Goal: Information Seeking & Learning: Find specific fact

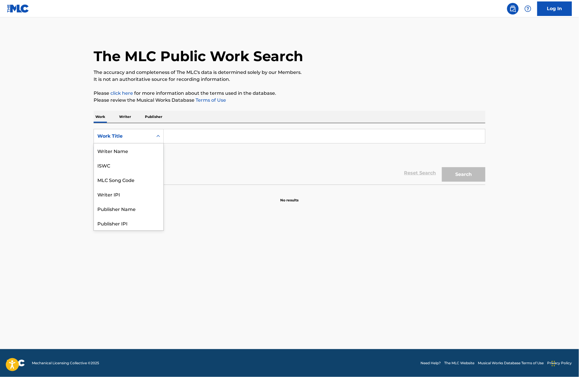
click at [158, 136] on icon "Search Form" at bounding box center [158, 136] width 6 height 6
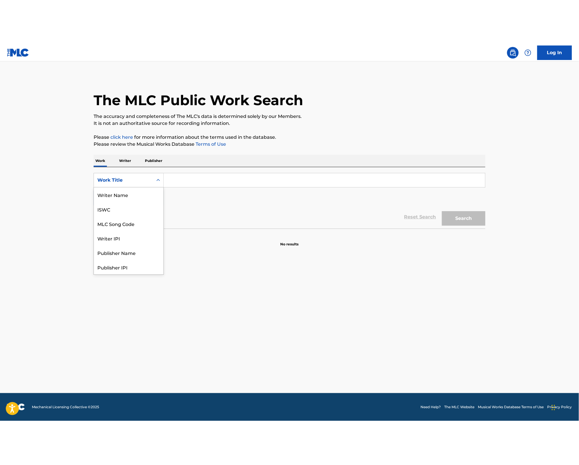
scroll to position [29, 0]
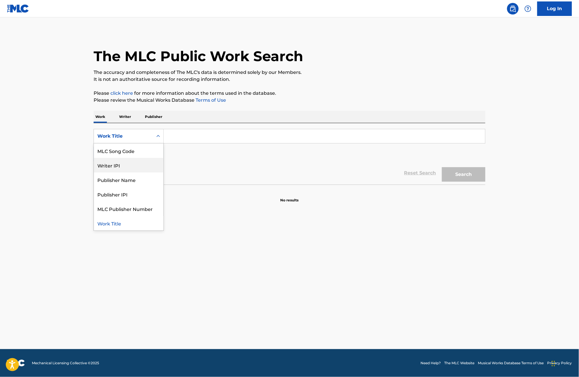
click at [114, 168] on div "Writer IPI" at bounding box center [128, 165] width 69 height 14
click at [262, 110] on div "The MLC Public Work Search The accuracy and completeness of The MLC's data is d…" at bounding box center [289, 117] width 405 height 171
click at [180, 136] on input "Search Form" at bounding box center [324, 136] width 321 height 14
paste input "334934848"
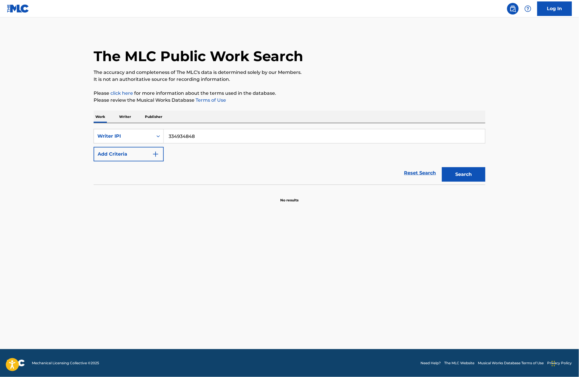
click at [460, 176] on button "Search" at bounding box center [463, 174] width 43 height 14
click at [169, 137] on input "334934848" at bounding box center [324, 136] width 321 height 14
type input "00334934848"
click at [442, 167] on button "Search" at bounding box center [463, 174] width 43 height 14
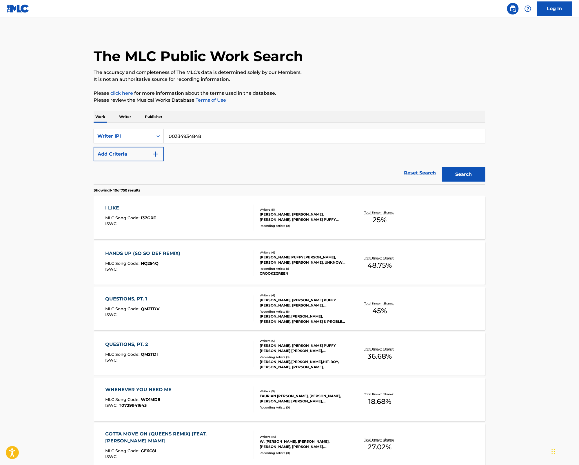
click at [184, 135] on input "00334934848" at bounding box center [324, 136] width 321 height 14
click at [156, 155] on img "Search Form" at bounding box center [155, 154] width 7 height 7
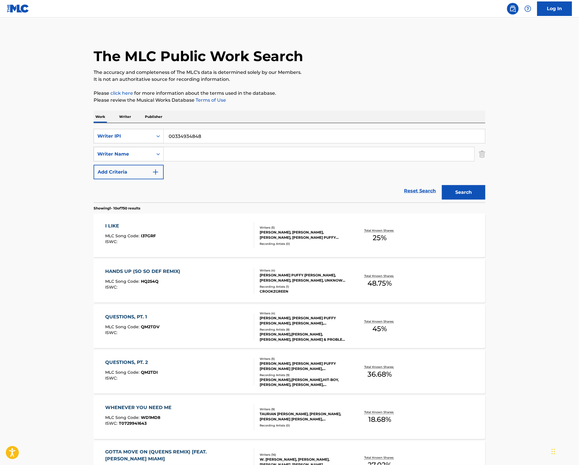
click at [156, 155] on icon "Search Form" at bounding box center [158, 154] width 6 height 6
click at [153, 137] on div "Search Form" at bounding box center [158, 136] width 10 height 10
click at [122, 154] on div "Work Title" at bounding box center [128, 150] width 69 height 14
click at [157, 154] on icon "Search Form" at bounding box center [157, 154] width 3 height 2
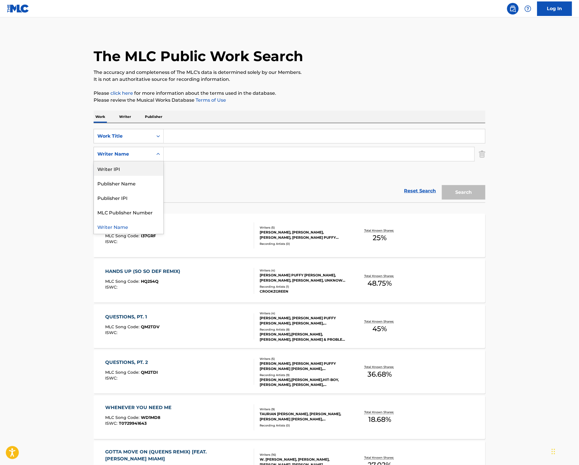
click at [142, 169] on div "Writer IPI" at bounding box center [128, 168] width 69 height 14
click at [186, 157] on input "Search Form" at bounding box center [319, 154] width 310 height 14
paste input "00334934848"
type input "00334934848"
click at [215, 138] on input "Search Form" at bounding box center [324, 136] width 321 height 14
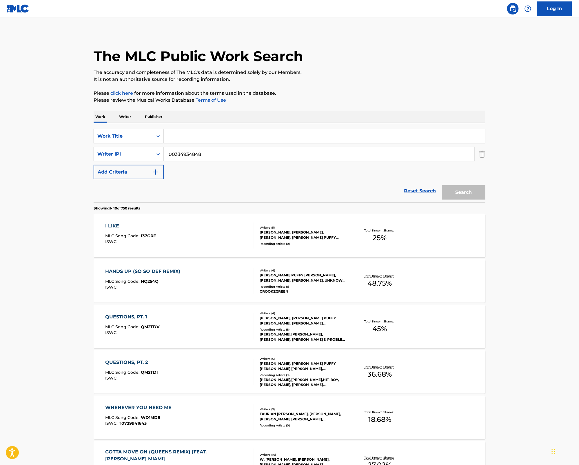
paste input "1 MINUTE"
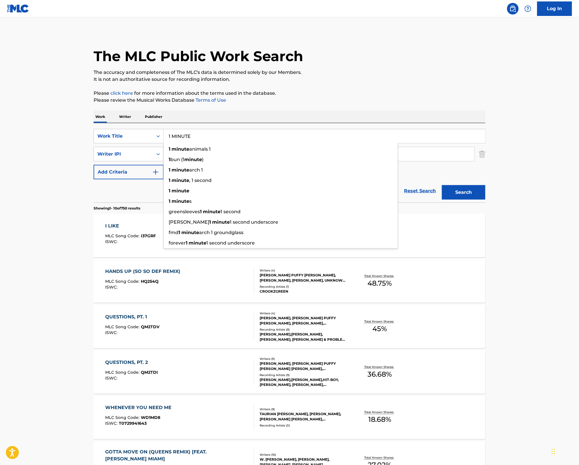
type input "1 MINUTE"
click at [461, 193] on button "Search" at bounding box center [463, 192] width 43 height 14
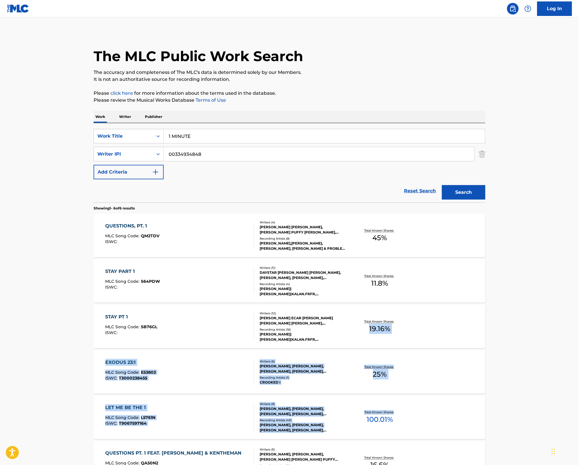
drag, startPoint x: 578, startPoint y: 345, endPoint x: 578, endPoint y: 413, distance: 68.3
click at [578, 376] on main "The MLC Public Work Search The accuracy and completeness of The MLC's data is d…" at bounding box center [289, 265] width 579 height 497
drag, startPoint x: 578, startPoint y: 413, endPoint x: 571, endPoint y: 326, distance: 87.4
click at [571, 326] on main "The MLC Public Work Search The accuracy and completeness of The MLC's data is d…" at bounding box center [289, 265] width 579 height 497
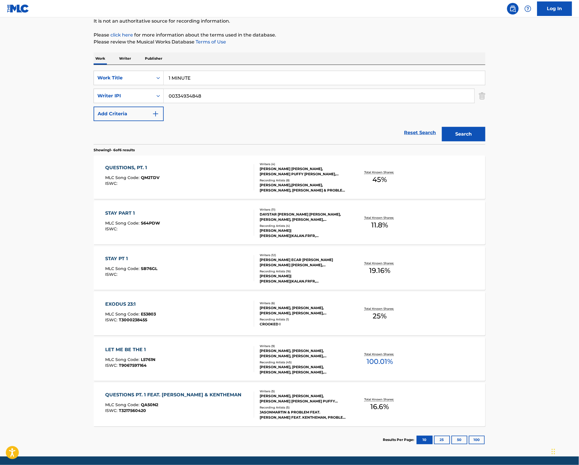
scroll to position [54, 0]
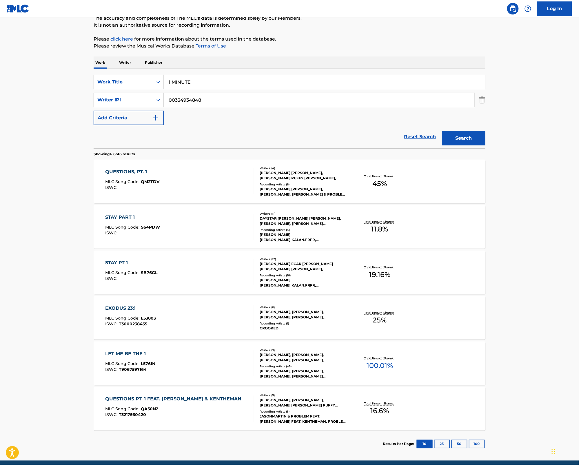
drag, startPoint x: 212, startPoint y: 100, endPoint x: 99, endPoint y: 99, distance: 112.6
click at [99, 99] on div "SearchWithCriteria4be95093-11d0-437e-ac94-a2b06847dd1c Writer IPI 00334934848" at bounding box center [289, 100] width 391 height 14
click at [442, 131] on button "Search" at bounding box center [463, 138] width 43 height 14
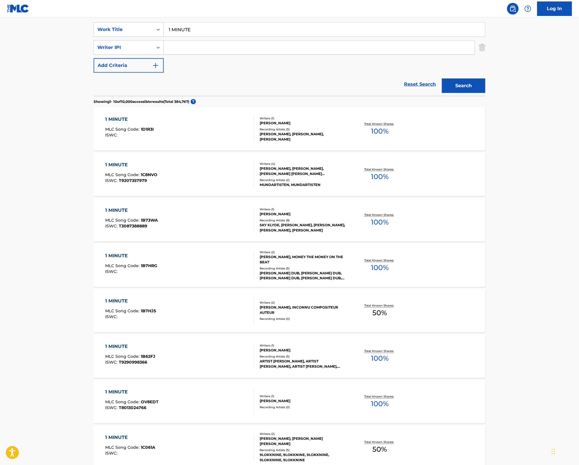
scroll to position [0, 0]
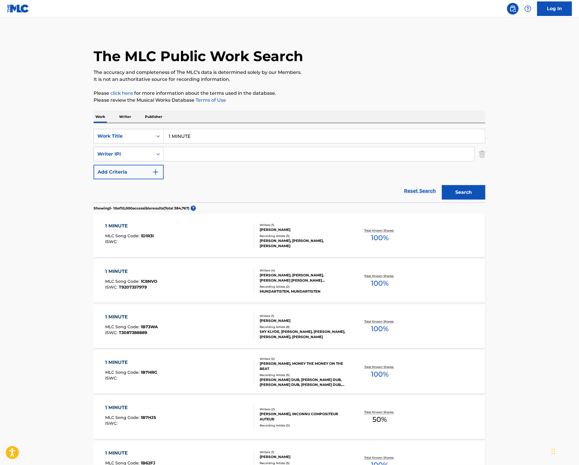
click at [160, 155] on icon "Search Form" at bounding box center [158, 154] width 6 height 6
click at [141, 173] on div "Writer Name" at bounding box center [128, 168] width 69 height 14
click at [169, 155] on input "Search Form" at bounding box center [319, 154] width 310 height 14
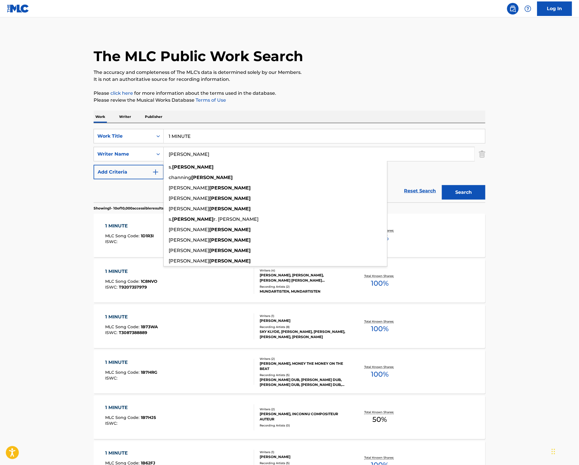
type input "combs"
click at [442, 185] on button "Search" at bounding box center [463, 192] width 43 height 14
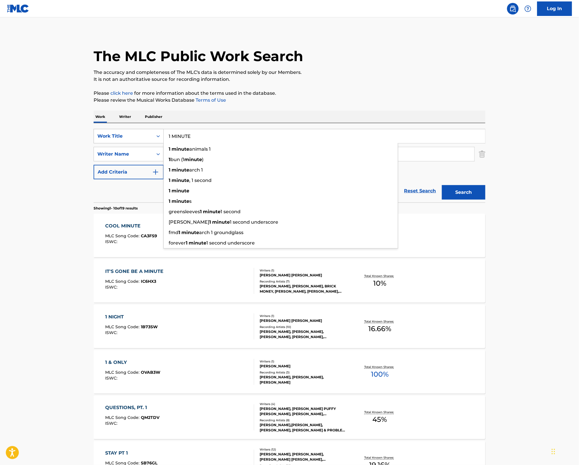
drag, startPoint x: 190, startPoint y: 138, endPoint x: 155, endPoint y: 136, distance: 35.1
click at [155, 136] on div "SearchWithCriteria8df946b7-1162-4f98-bab0-dc753747b55e Work Title 1 MINUTE 1 mi…" at bounding box center [289, 136] width 391 height 14
paste input "PERFORMANC"
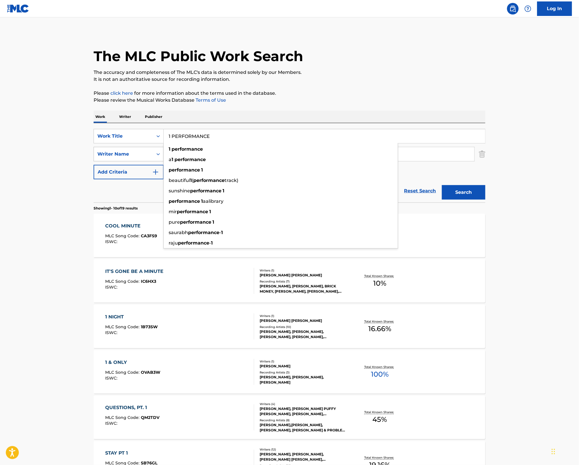
type input "1 PERFORMANCE"
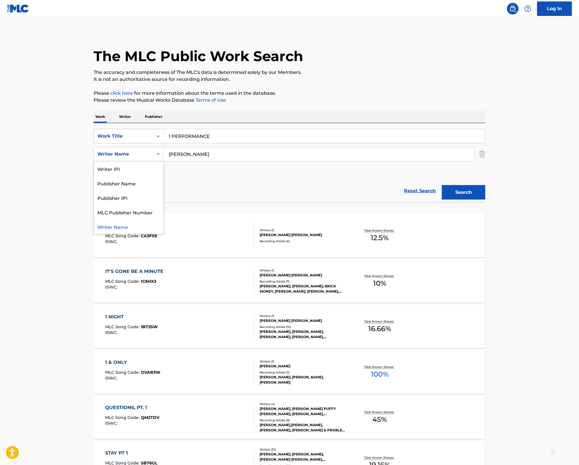
click at [149, 151] on div "Writer Name" at bounding box center [123, 154] width 52 height 7
click at [144, 174] on div "Writer IPI" at bounding box center [128, 168] width 69 height 14
click at [184, 157] on input "Search Form" at bounding box center [319, 154] width 310 height 14
paste input "334934848"
type input "00334934848"
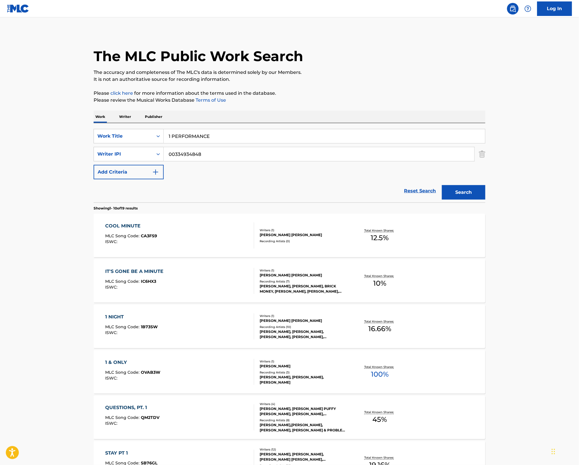
click at [470, 189] on button "Search" at bounding box center [463, 192] width 43 height 14
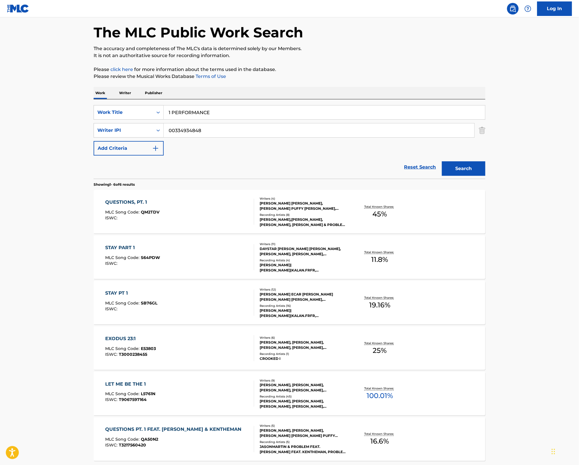
scroll to position [20, 0]
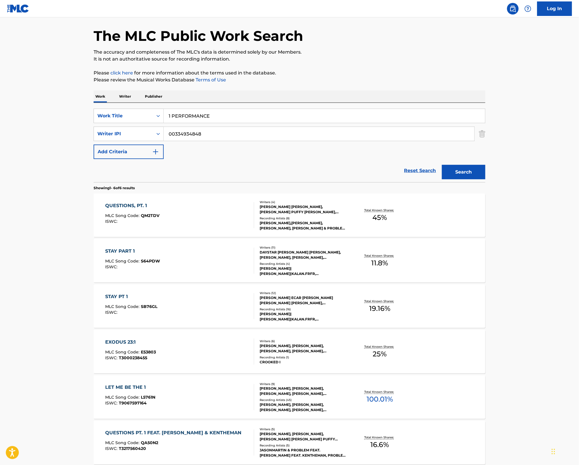
click at [191, 118] on input "1 PERFORMANCE" at bounding box center [324, 116] width 321 height 14
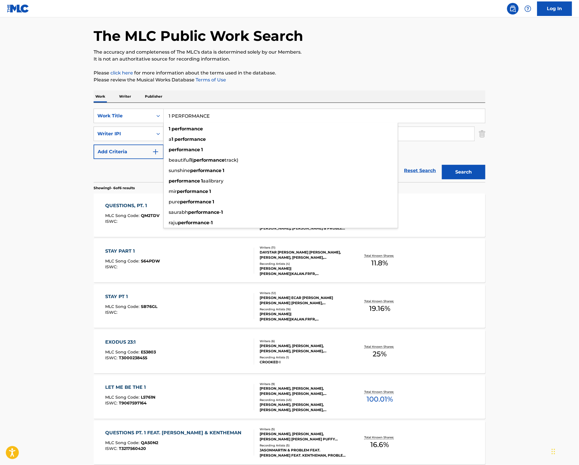
click at [191, 118] on input "1 PERFORMANCE" at bounding box center [324, 116] width 321 height 14
drag, startPoint x: 226, startPoint y: 114, endPoint x: 217, endPoint y: 116, distance: 10.0
click at [226, 115] on input "1 PERFORMANCE" at bounding box center [324, 116] width 321 height 14
click at [193, 117] on input "1 PERFORMANCE" at bounding box center [324, 116] width 321 height 14
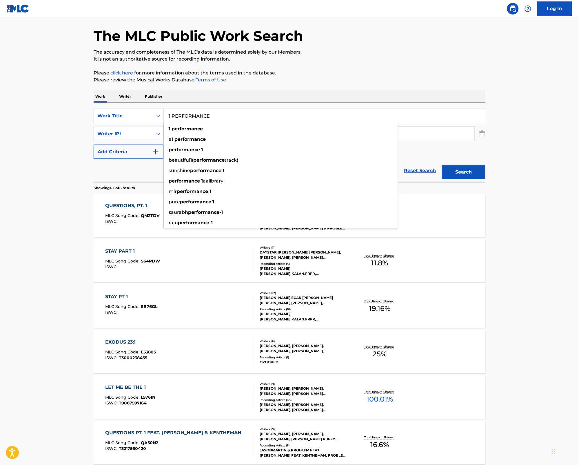
click at [193, 117] on input "1 PERFORMANCE" at bounding box center [324, 116] width 321 height 14
click at [209, 131] on div "1 performance" at bounding box center [281, 129] width 234 height 10
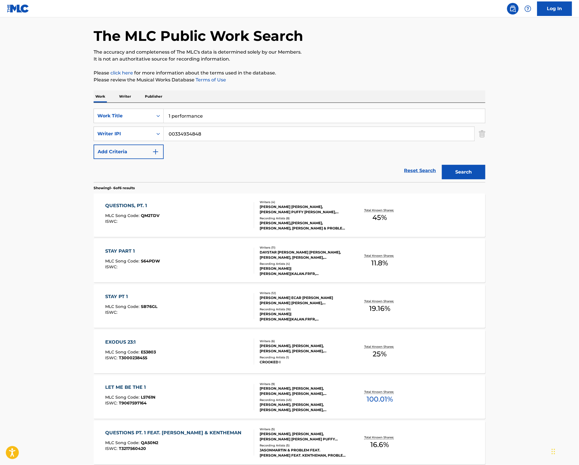
click at [453, 174] on button "Search" at bounding box center [463, 172] width 43 height 14
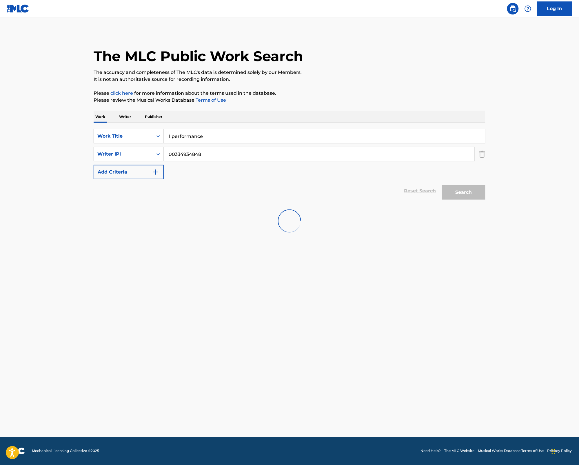
click at [226, 155] on input "00334934848" at bounding box center [319, 154] width 310 height 14
click at [396, 203] on div at bounding box center [289, 220] width 391 height 37
click at [212, 134] on input "1 performance" at bounding box center [324, 136] width 321 height 14
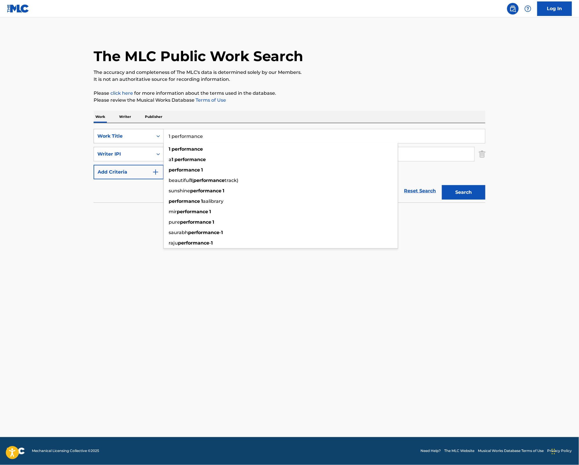
drag, startPoint x: 208, startPoint y: 135, endPoint x: 149, endPoint y: 130, distance: 58.7
click at [149, 130] on div "SearchWithCriteria8df946b7-1162-4f98-bab0-dc753747b55e Work Title 1 performance…" at bounding box center [289, 136] width 391 height 14
paste input "PERFORMANCE"
click at [492, 257] on main "The MLC Public Work Search The accuracy and completeness of The MLC's data is d…" at bounding box center [289, 227] width 579 height 420
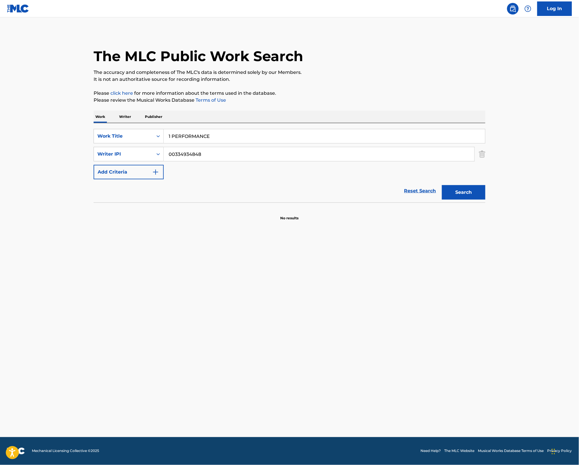
click at [468, 195] on button "Search" at bounding box center [463, 192] width 43 height 14
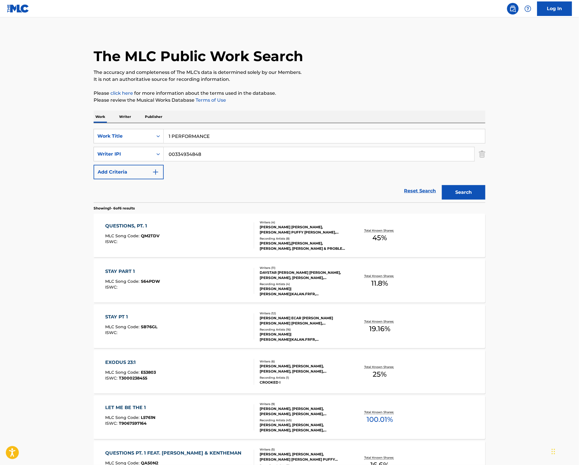
click at [181, 127] on div "SearchWithCriteria8df946b7-1162-4f98-bab0-dc753747b55e Work Title 1 PERFORMANCE…" at bounding box center [289, 162] width 391 height 79
click at [186, 135] on input "1 PERFORMANCE" at bounding box center [324, 136] width 321 height 14
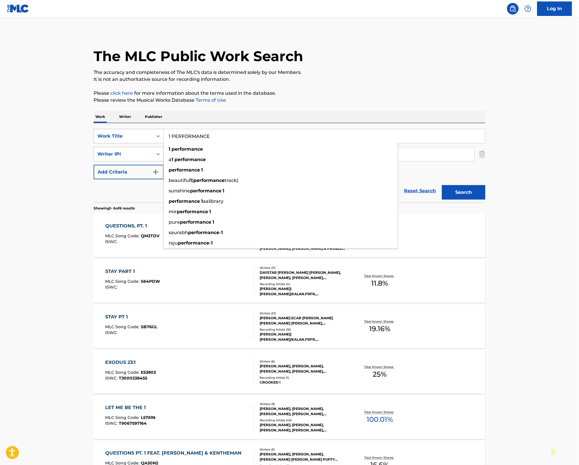
drag, startPoint x: 209, startPoint y: 136, endPoint x: 158, endPoint y: 137, distance: 51.0
click at [158, 137] on div "SearchWithCriteria8df946b7-1162-4f98-bab0-dc753747b55e Work Title 1 PERFORMANCE…" at bounding box center [289, 136] width 391 height 14
paste input "0 MORE COMMANDMENTS"
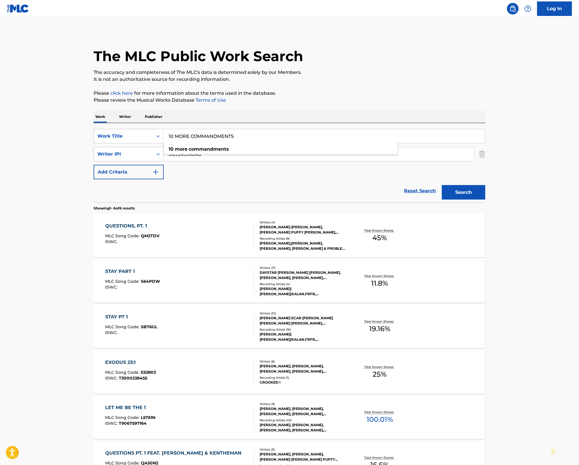
type input "10 MORE COMMANDMENTS"
click at [530, 179] on main "The MLC Public Work Search The accuracy and completeness of The MLC's data is d…" at bounding box center [289, 265] width 579 height 497
click at [473, 191] on button "Search" at bounding box center [463, 192] width 43 height 14
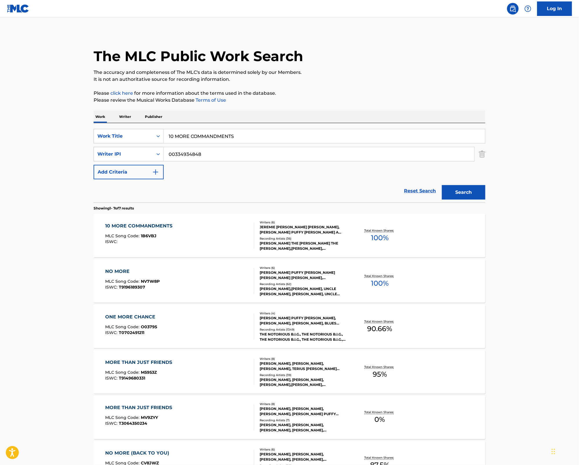
click at [294, 236] on div "Recording Artists ( 36 )" at bounding box center [302, 238] width 87 height 4
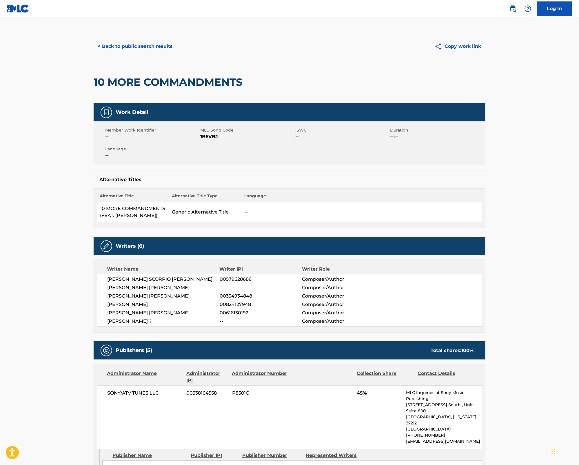
click at [206, 133] on span "1B6VBJ" at bounding box center [247, 136] width 94 height 7
copy span "1B6VBJ"
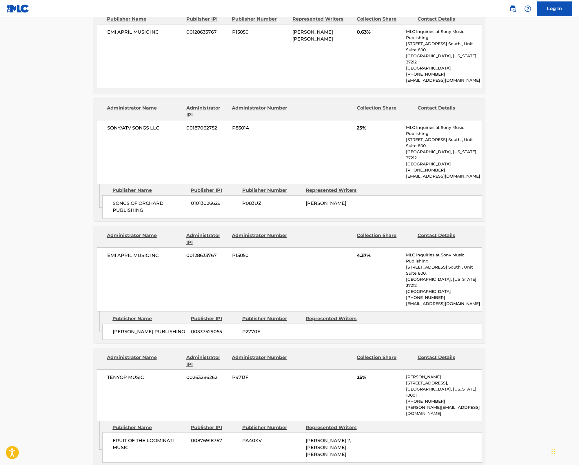
scroll to position [480, 0]
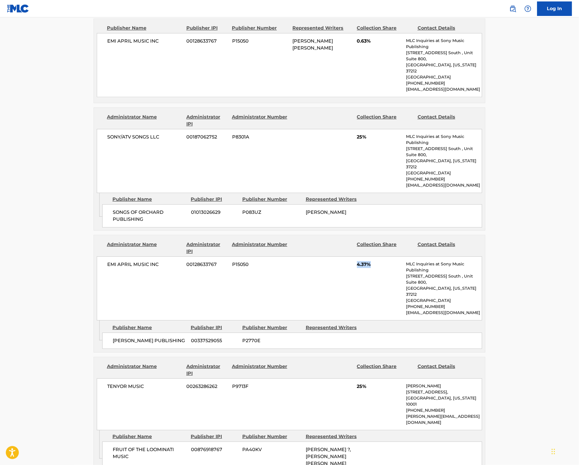
drag, startPoint x: 355, startPoint y: 222, endPoint x: 371, endPoint y: 222, distance: 15.6
click at [371, 256] on div "EMI APRIL MUSIC INC 00128633767 P15050 4.37% MLC Inquiries at Sony Music Publis…" at bounding box center [289, 288] width 385 height 64
copy span "4.37%"
click at [387, 256] on div "EMI APRIL MUSIC INC 00128633767 P15050 4.37% MLC Inquiries at Sony Music Publis…" at bounding box center [289, 288] width 385 height 64
drag, startPoint x: 356, startPoint y: 223, endPoint x: 366, endPoint y: 225, distance: 9.8
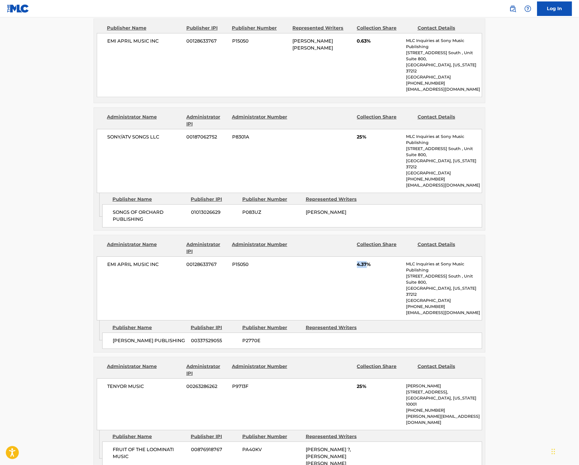
click at [366, 256] on div "EMI APRIL MUSIC INC 00128633767 P15050 4.37% MLC Inquiries at Sony Music Publis…" at bounding box center [289, 288] width 385 height 64
copy span "4.37"
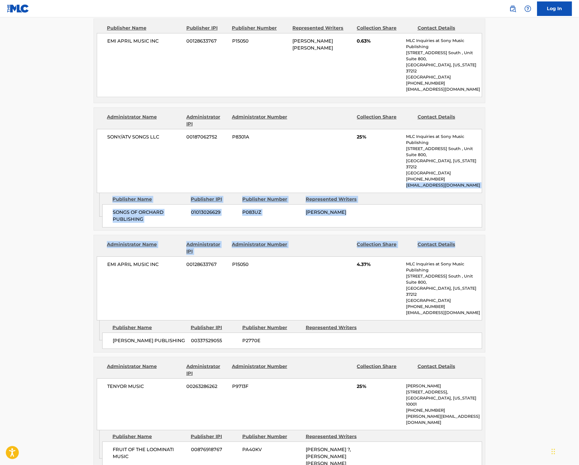
drag, startPoint x: 578, startPoint y: 212, endPoint x: 567, endPoint y: 135, distance: 77.9
click at [567, 135] on main "< Back to public search results Copy work link 10 MORE COMMANDMENTS Work Detail…" at bounding box center [289, 129] width 579 height 1182
drag, startPoint x: 567, startPoint y: 135, endPoint x: 570, endPoint y: 145, distance: 10.5
click at [570, 145] on main "< Back to public search results Copy work link 10 MORE COMMANDMENTS Work Detail…" at bounding box center [289, 129] width 579 height 1182
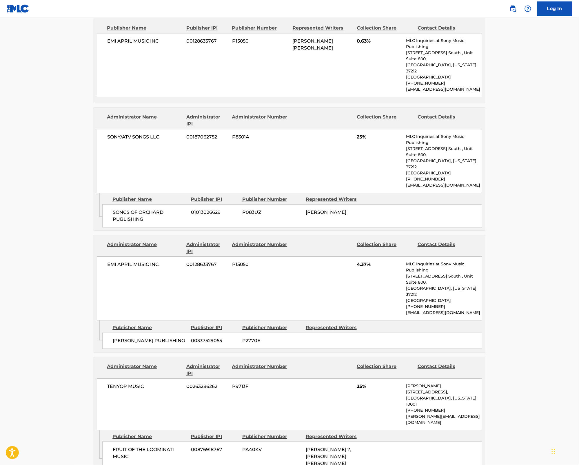
drag, startPoint x: 578, startPoint y: 213, endPoint x: 581, endPoint y: 189, distance: 24.8
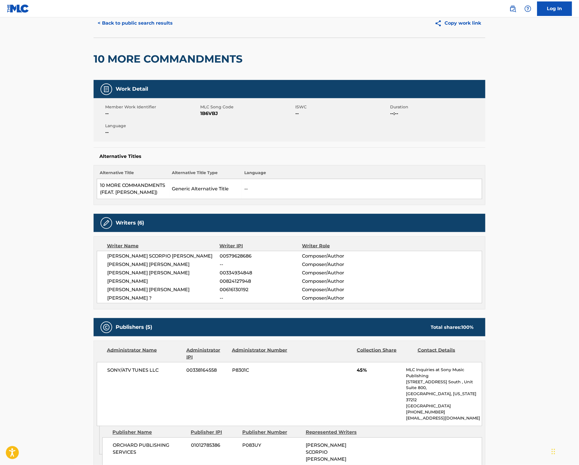
scroll to position [0, 0]
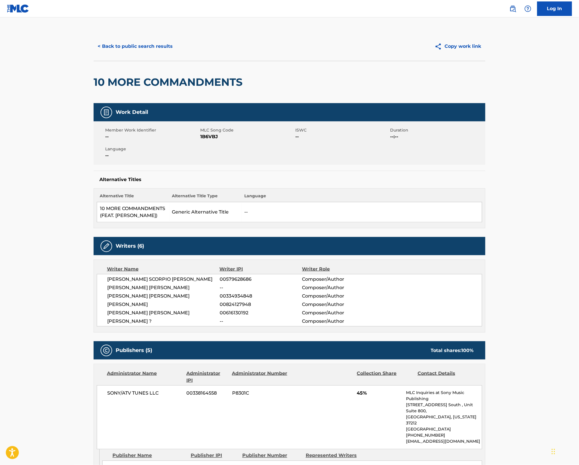
click at [147, 44] on button "< Back to public search results" at bounding box center [135, 46] width 83 height 14
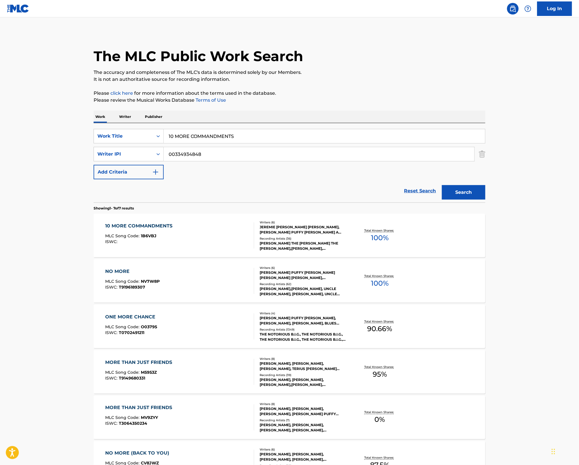
click at [211, 143] on div "10 MORE COMMANDMENTS" at bounding box center [324, 136] width 321 height 14
drag, startPoint x: 245, startPoint y: 141, endPoint x: 163, endPoint y: 139, distance: 81.7
click at [163, 139] on div "SearchWithCriteria8df946b7-1162-4f98-bab0-dc753747b55e Work Title 10 MORE COMMA…" at bounding box center [289, 136] width 391 height 14
paste input "0 GRANDKID"
type input "100 GRANDKIDS"
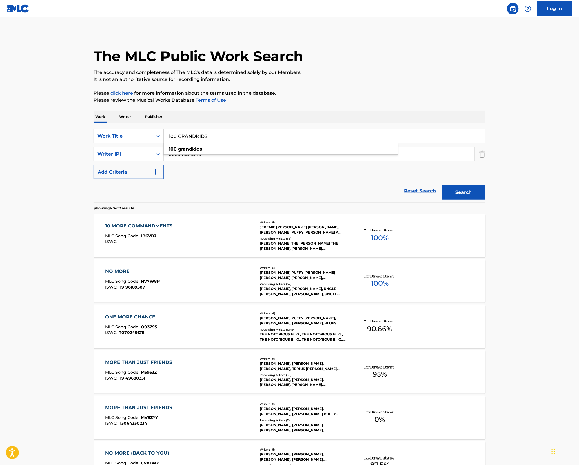
click at [463, 195] on button "Search" at bounding box center [463, 192] width 43 height 14
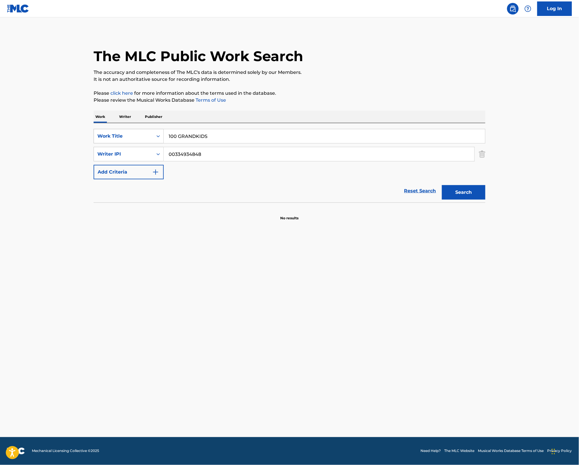
click at [153, 135] on div "Search Form" at bounding box center [158, 136] width 10 height 10
click at [137, 157] on div "ISWC" at bounding box center [128, 150] width 69 height 14
click at [204, 146] on div "SearchWithCriteria3f84e392-f506-4e17-a9ad-4534ff920d15 ISWC SearchWithCriteriac…" at bounding box center [289, 154] width 391 height 50
click at [202, 140] on input "Search Form" at bounding box center [324, 136] width 321 height 14
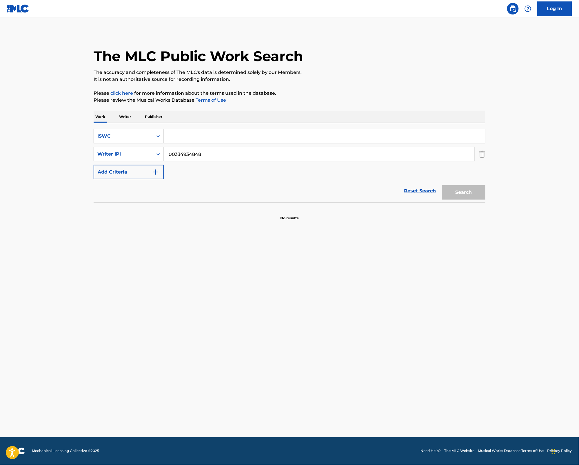
paste input "T9181880137"
type input "T9181880137"
click at [479, 195] on button "Search" at bounding box center [463, 192] width 43 height 14
drag, startPoint x: 211, startPoint y: 154, endPoint x: 150, endPoint y: 152, distance: 60.8
click at [150, 152] on div "SearchWithCriteriacb46a820-1764-4609-91fb-490b9267eed4 Writer IPI 00334934848" at bounding box center [289, 154] width 391 height 14
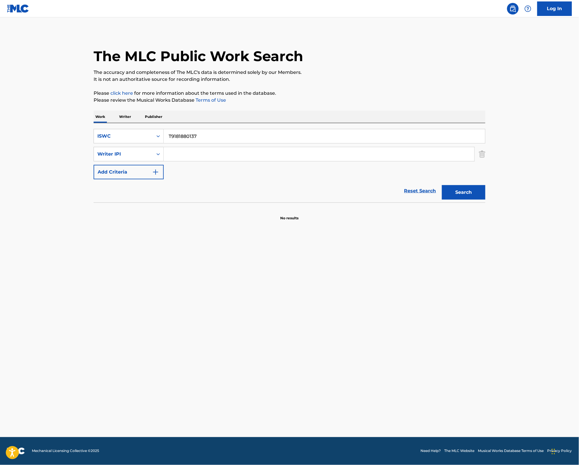
click at [462, 193] on button "Search" at bounding box center [463, 192] width 43 height 14
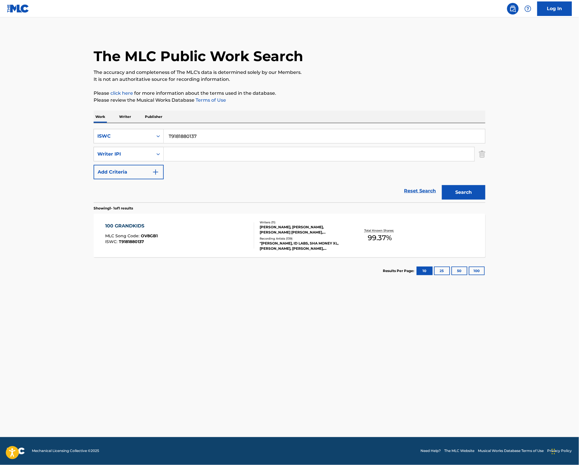
click at [305, 235] on div "Writers ( 11 ) MARK CURRY, JAMEL NAQUAAN FISHER, ROBERT ERIC ROSS, DORSEY WESLE…" at bounding box center [300, 235] width 93 height 31
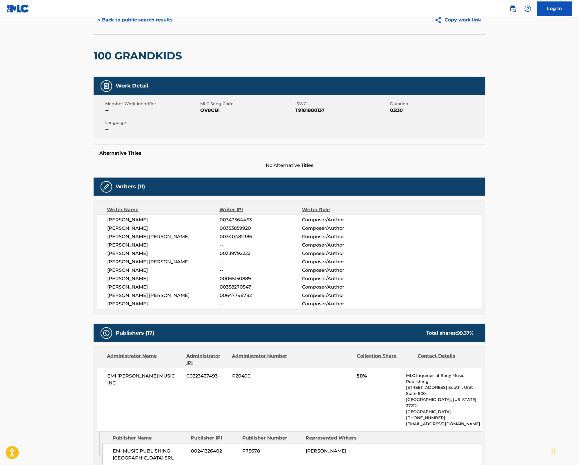
scroll to position [16, 0]
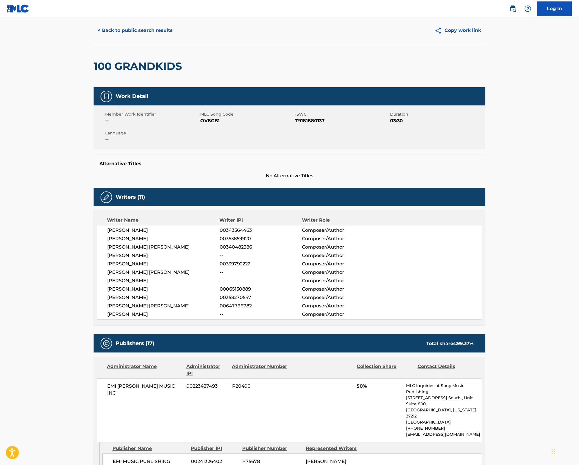
click at [209, 120] on span "OV8GB1" at bounding box center [247, 120] width 94 height 7
copy span "OV8GB1"
click at [397, 119] on span "03:30" at bounding box center [437, 120] width 94 height 7
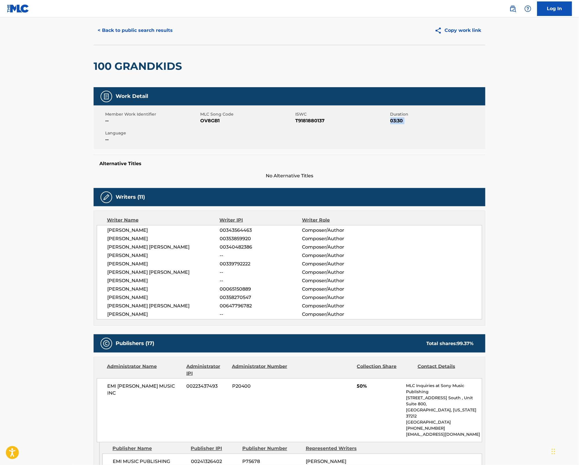
click at [397, 119] on span "03:30" at bounding box center [437, 120] width 94 height 7
copy span "03:30"
click at [314, 129] on div "Member Work Identifier -- MLC Song Code OV8GB1 ISWC T9181880137 Duration 03:30 …" at bounding box center [289, 126] width 391 height 43
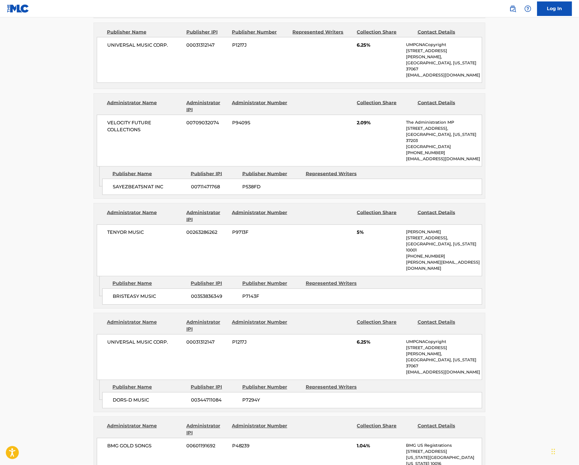
scroll to position [1809, 0]
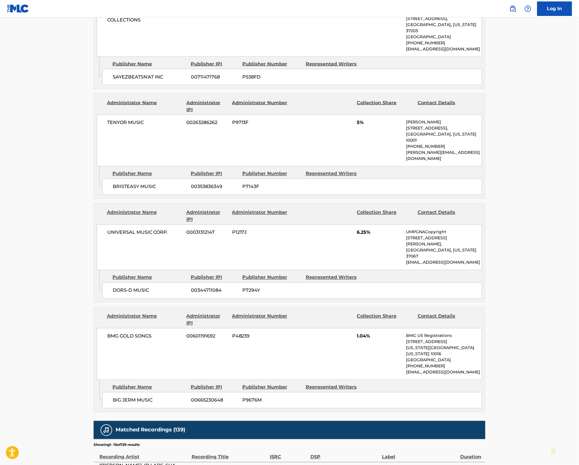
drag, startPoint x: 520, startPoint y: 250, endPoint x: 552, endPoint y: 290, distance: 51.5
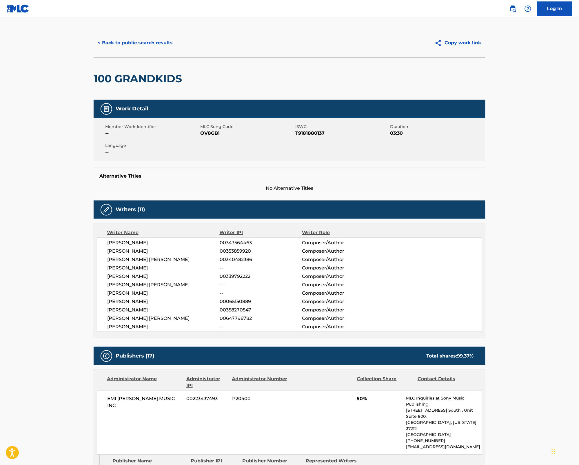
scroll to position [0, 0]
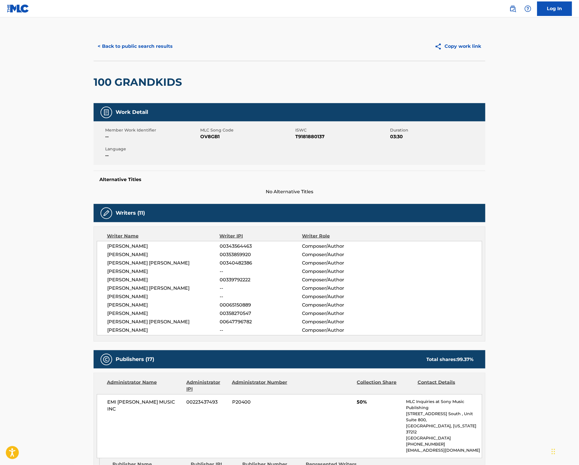
click at [432, 173] on div "Alternative Titles No Alternative Titles" at bounding box center [289, 183] width 391 height 25
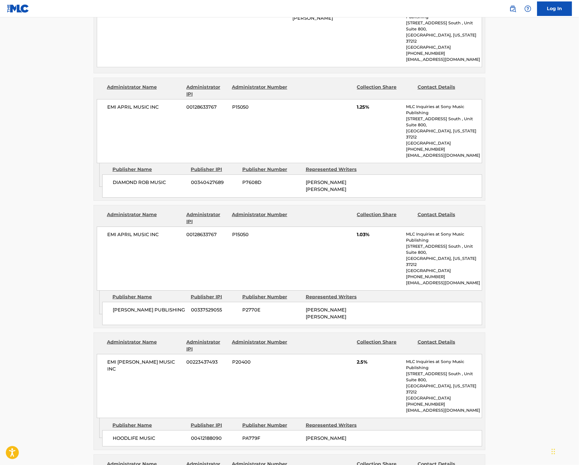
scroll to position [520, 0]
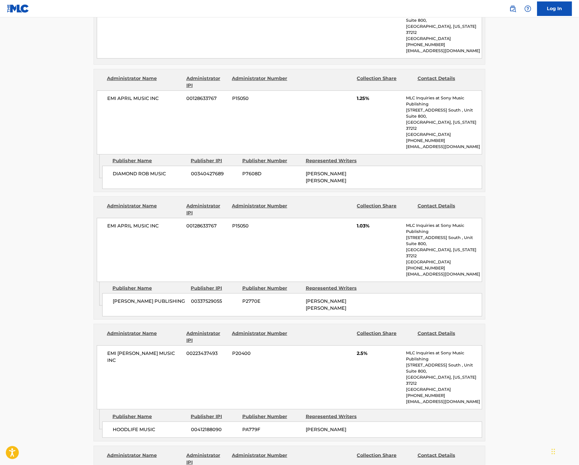
click at [294, 345] on div "EMI BLACKWOOD MUSIC INC 00223437493 P20400 2.5% MLC Inquiries at Sony Music Pub…" at bounding box center [289, 377] width 385 height 64
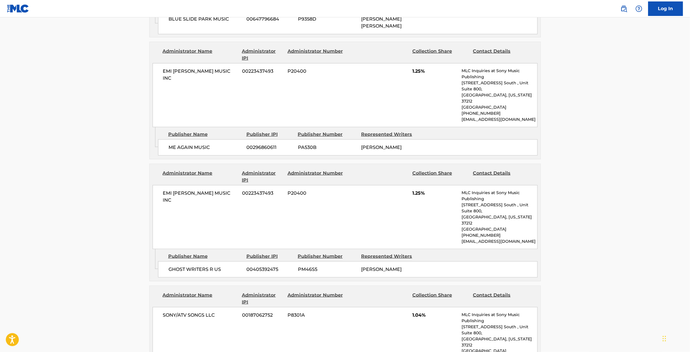
scroll to position [1922, 0]
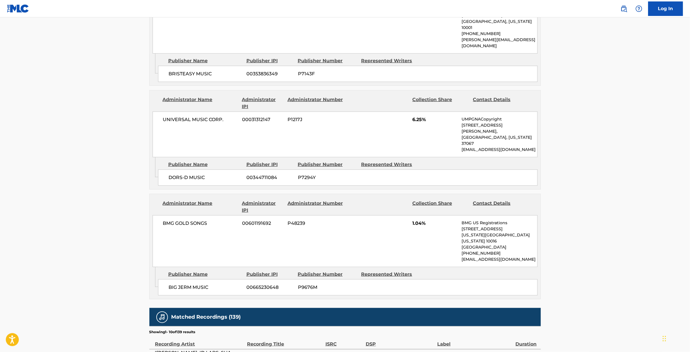
click at [336, 353] on span "USWB11508205" at bounding box center [344, 356] width 38 height 7
copy span "USWB11508205"
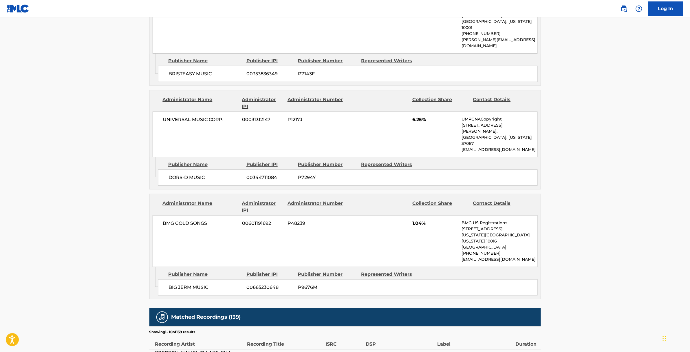
copy span "USWB11508657"
copy span "USWB11508635"
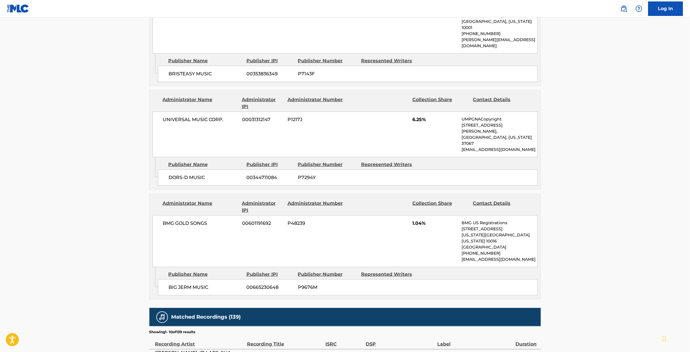
click at [523, 353] on span "04:39" at bounding box center [527, 356] width 22 height 7
drag, startPoint x: 519, startPoint y: 156, endPoint x: 529, endPoint y: 156, distance: 10.1
click at [529, 353] on span "04:39" at bounding box center [527, 356] width 22 height 7
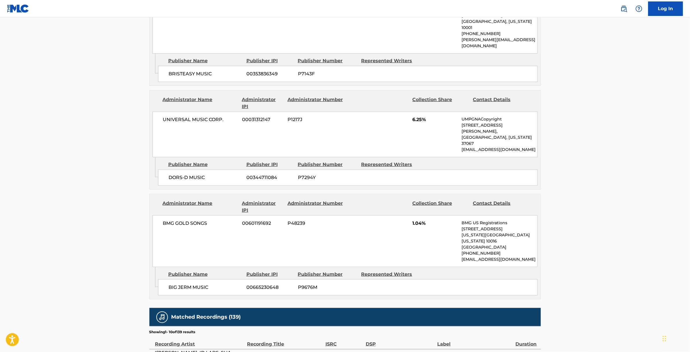
copy span "4:39"
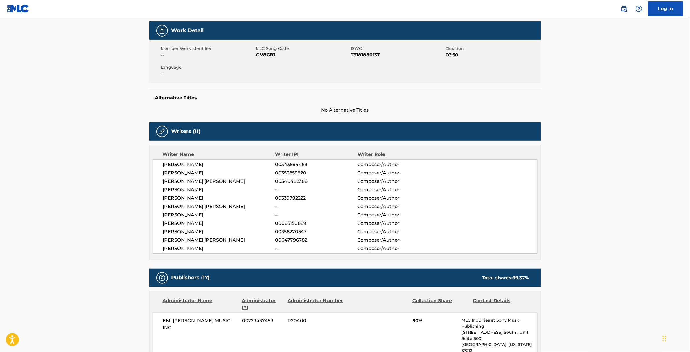
scroll to position [0, 0]
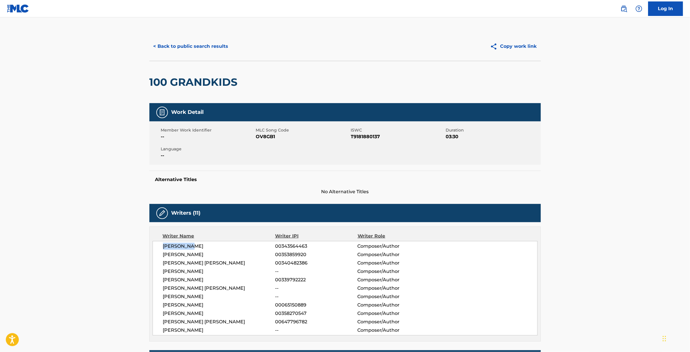
drag, startPoint x: 197, startPoint y: 244, endPoint x: 164, endPoint y: 246, distance: 33.9
click at [164, 246] on span "[PERSON_NAME]" at bounding box center [219, 246] width 112 height 7
copy span "[PERSON_NAME]"
click at [220, 45] on button "< Back to public search results" at bounding box center [190, 46] width 83 height 14
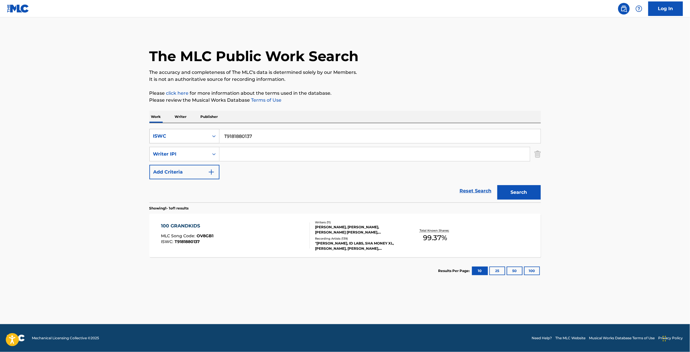
drag, startPoint x: 255, startPoint y: 136, endPoint x: 199, endPoint y: 134, distance: 56.5
click at [199, 134] on div "SearchWithCriteria3f84e392-f506-4e17-a9ad-4534ff920d15 ISWC T9181880137" at bounding box center [344, 136] width 391 height 14
click at [562, 151] on main "The MLC Public Work Search The accuracy and completeness of The MLC's data is d…" at bounding box center [345, 170] width 690 height 307
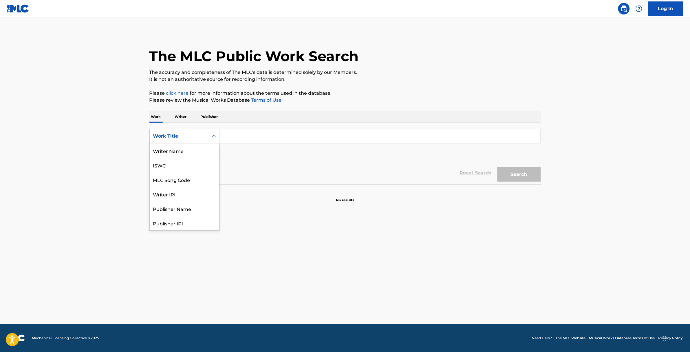
click at [192, 138] on div "Work Title" at bounding box center [179, 136] width 52 height 7
click at [182, 164] on div "Writer IPI" at bounding box center [184, 165] width 69 height 14
click at [200, 139] on div "Writer IPI" at bounding box center [179, 136] width 52 height 7
click at [190, 150] on div "ISWC" at bounding box center [184, 150] width 69 height 14
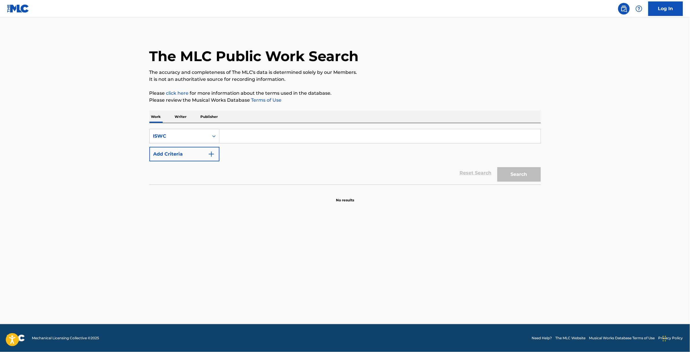
click at [234, 137] on input "Search Form" at bounding box center [379, 136] width 321 height 14
paste input "T9181880137"
type input "T9181880137"
click at [526, 178] on button "Search" at bounding box center [518, 174] width 43 height 14
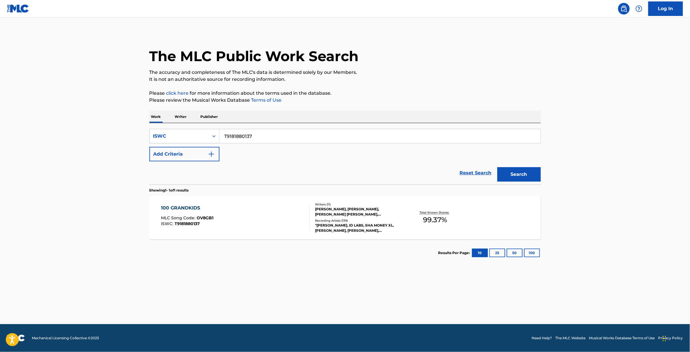
click at [328, 211] on div "[PERSON_NAME], [PERSON_NAME], [PERSON_NAME] [PERSON_NAME], [PERSON_NAME], [PERS…" at bounding box center [358, 211] width 87 height 10
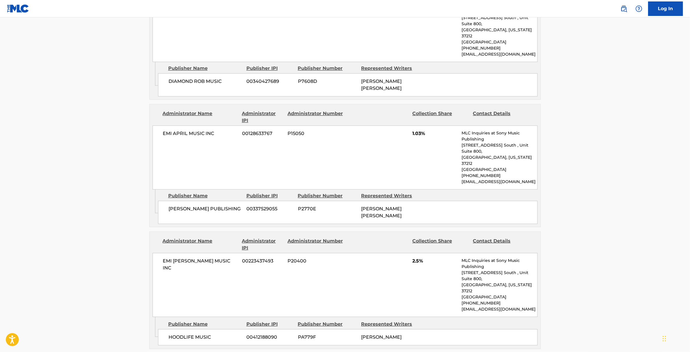
scroll to position [608, 0]
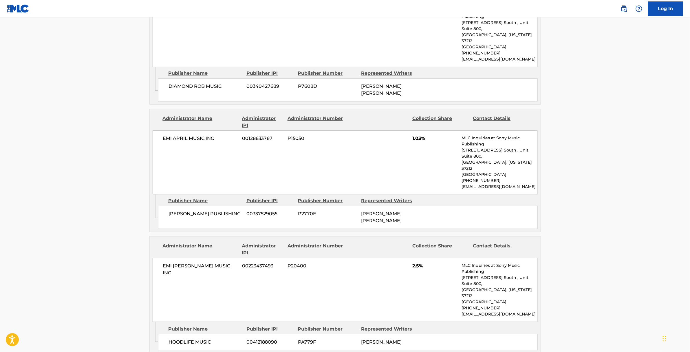
drag, startPoint x: 411, startPoint y: 97, endPoint x: 416, endPoint y: 99, distance: 5.3
click at [413, 130] on div "EMI APRIL MUSIC INC 00128633767 P15050 1.03% MLC Inquiries at Sony Music Publis…" at bounding box center [345, 162] width 385 height 64
click at [416, 135] on span "1.03%" at bounding box center [434, 138] width 45 height 7
copy span "1.03"
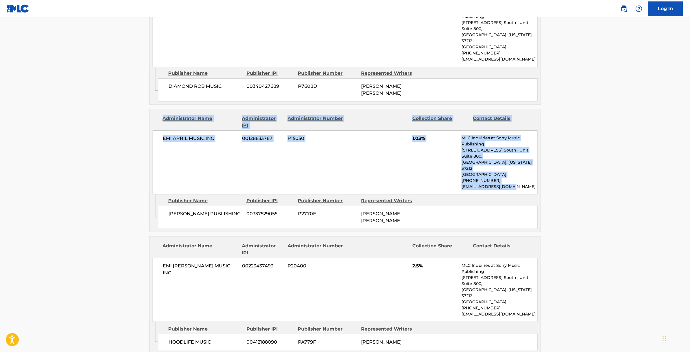
drag, startPoint x: 690, startPoint y: 141, endPoint x: 681, endPoint y: 59, distance: 81.8
drag, startPoint x: 681, startPoint y: 59, endPoint x: 686, endPoint y: 82, distance: 22.8
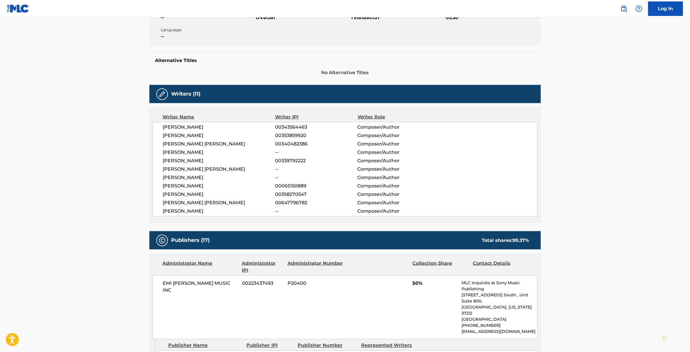
scroll to position [0, 0]
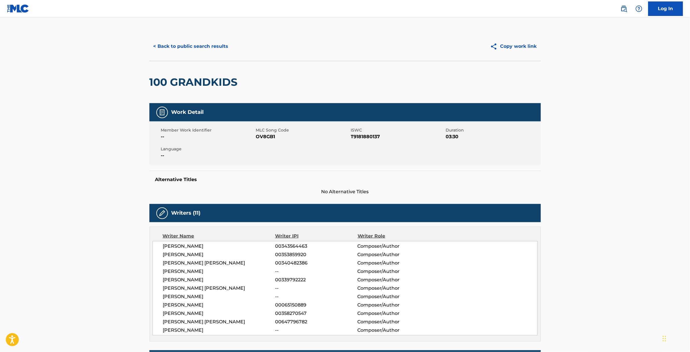
click at [206, 44] on button "< Back to public search results" at bounding box center [190, 46] width 83 height 14
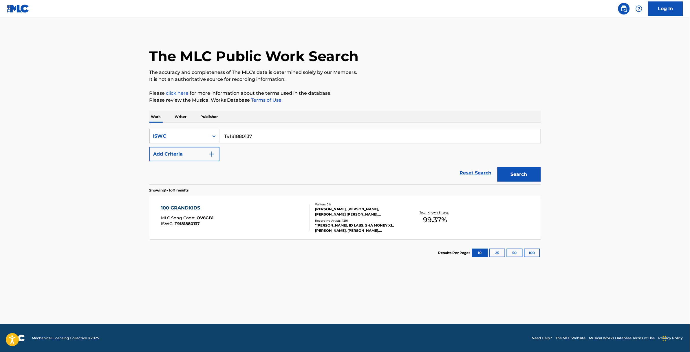
click at [254, 139] on input "T9181880137" at bounding box center [379, 136] width 321 height 14
click at [231, 136] on input "T9181880137" at bounding box center [379, 136] width 321 height 14
paste input "49375020"
type input "T9149375020"
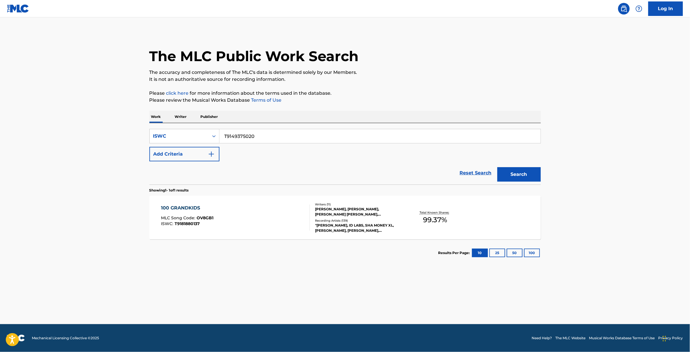
click at [516, 176] on button "Search" at bounding box center [518, 174] width 43 height 14
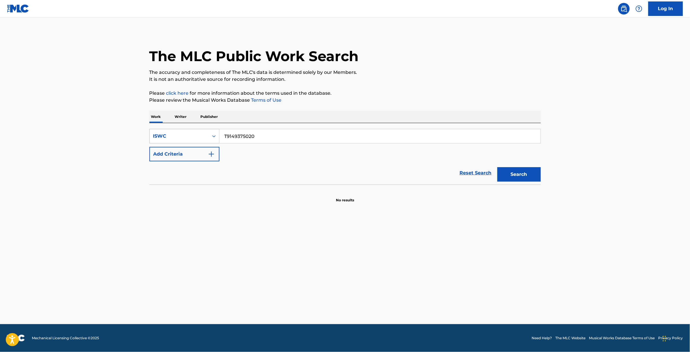
click at [212, 138] on icon "Search Form" at bounding box center [214, 136] width 6 height 6
click at [188, 152] on div "Work Title" at bounding box center [184, 150] width 69 height 14
click at [228, 138] on input "Search Form" at bounding box center [379, 136] width 321 height 14
paste input "SHIESTY"
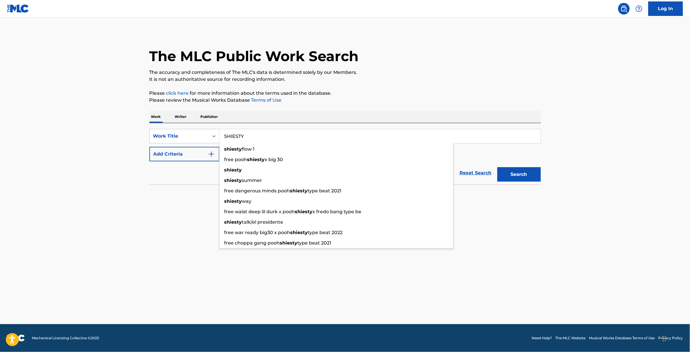
click at [529, 177] on button "Search" at bounding box center [518, 174] width 43 height 14
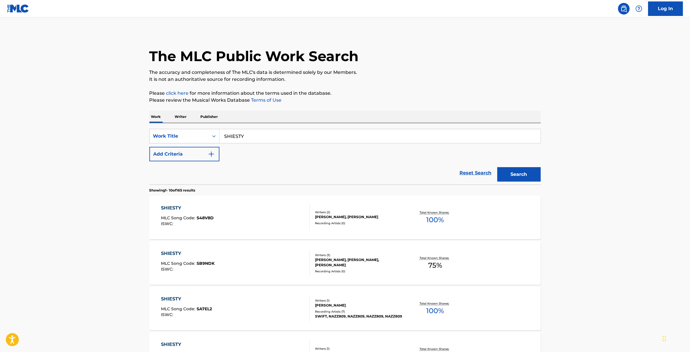
click at [225, 135] on input "SHIESTY" at bounding box center [379, 136] width 321 height 14
click at [497, 167] on button "Search" at bounding box center [518, 174] width 43 height 14
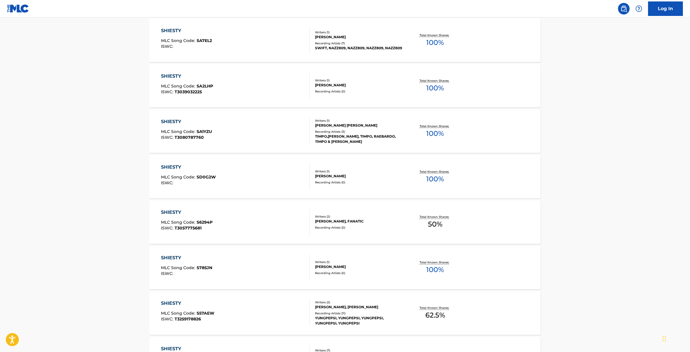
scroll to position [357, 0]
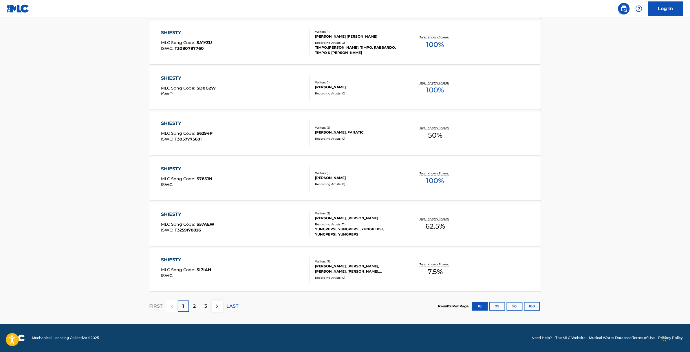
click at [532, 304] on button "100" at bounding box center [532, 306] width 16 height 9
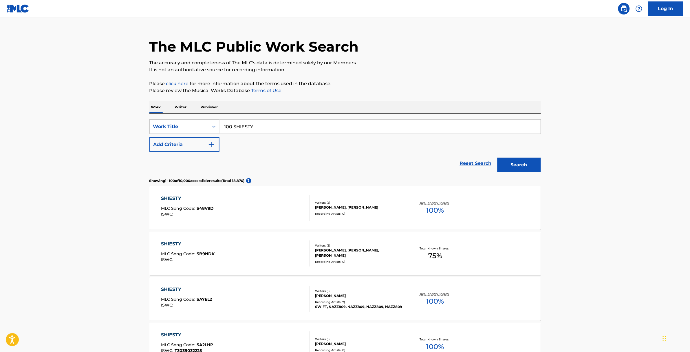
scroll to position [0, 0]
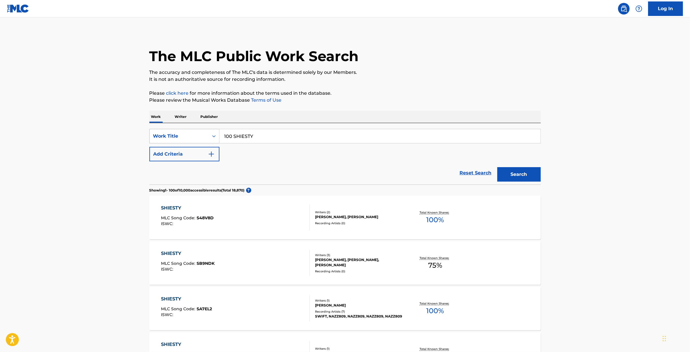
drag, startPoint x: 259, startPoint y: 138, endPoint x: 204, endPoint y: 133, distance: 55.2
click at [204, 133] on div "SearchWithCriteriae18e5884-3a28-448e-a6dc-2ec8e508ebff Work Title 100 SHIESTY" at bounding box center [344, 136] width 391 height 14
paste input "[PERSON_NAME]’s"
type input "100 Shiesty’s"
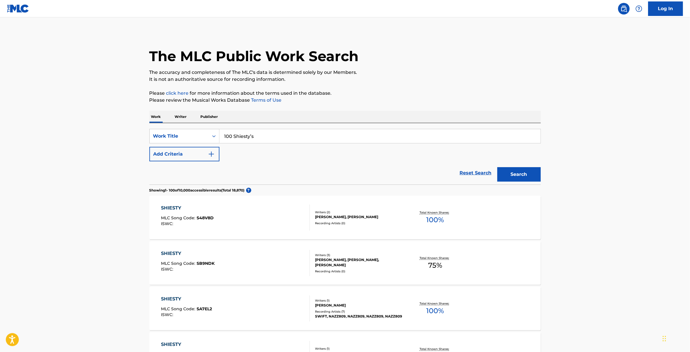
click at [535, 174] on button "Search" at bounding box center [518, 174] width 43 height 14
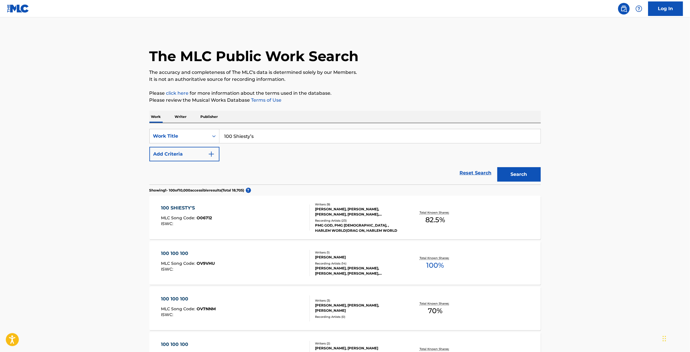
click at [210, 208] on div "100 SHIESTY'S" at bounding box center [186, 207] width 51 height 7
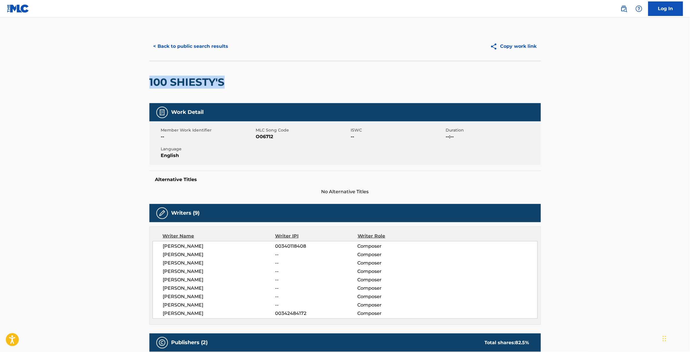
drag, startPoint x: 151, startPoint y: 81, endPoint x: 223, endPoint y: 82, distance: 72.1
click at [223, 82] on h2 "100 SHIESTY'S" at bounding box center [188, 82] width 78 height 13
copy h2 "100 SHIESTY'S"
click at [268, 134] on span "O06712" at bounding box center [303, 136] width 94 height 7
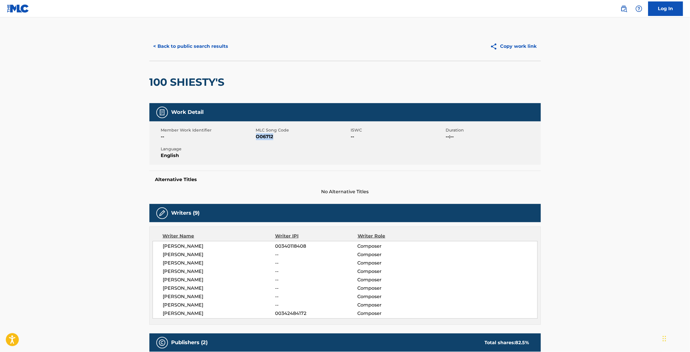
copy span "O06712"
drag, startPoint x: 690, startPoint y: 91, endPoint x: 681, endPoint y: 130, distance: 39.4
drag, startPoint x: 681, startPoint y: 130, endPoint x: 671, endPoint y: 139, distance: 14.4
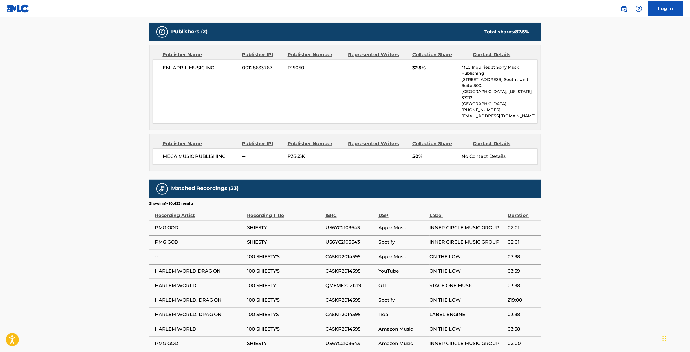
scroll to position [311, 0]
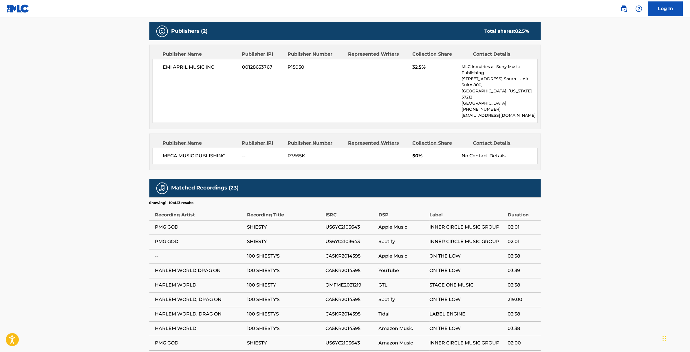
click at [515, 282] on span "03:38" at bounding box center [523, 285] width 30 height 7
drag, startPoint x: 515, startPoint y: 274, endPoint x: 531, endPoint y: 276, distance: 16.0
click at [531, 282] on span "03:38" at bounding box center [523, 285] width 30 height 7
drag, startPoint x: 510, startPoint y: 303, endPoint x: 520, endPoint y: 303, distance: 10.1
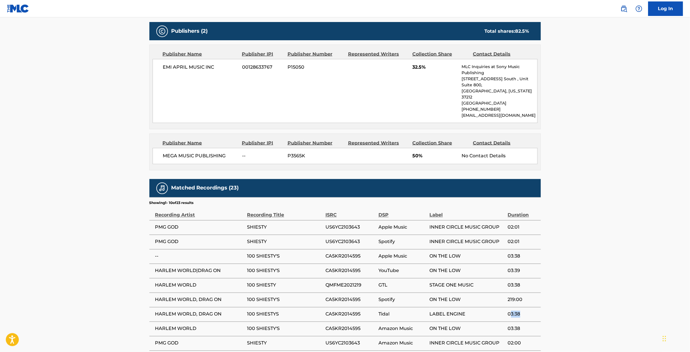
click at [520, 311] on span "03:38" at bounding box center [523, 314] width 30 height 7
click at [524, 311] on span "03:38" at bounding box center [523, 314] width 30 height 7
drag, startPoint x: 523, startPoint y: 304, endPoint x: 507, endPoint y: 303, distance: 15.7
click at [507, 307] on tr "HARLEM WORLD, DRAG ON 100 SHIESTYS CA5KR2014595 Tidal LABEL ENGINE 03:38" at bounding box center [344, 314] width 391 height 14
copy tr "03:38"
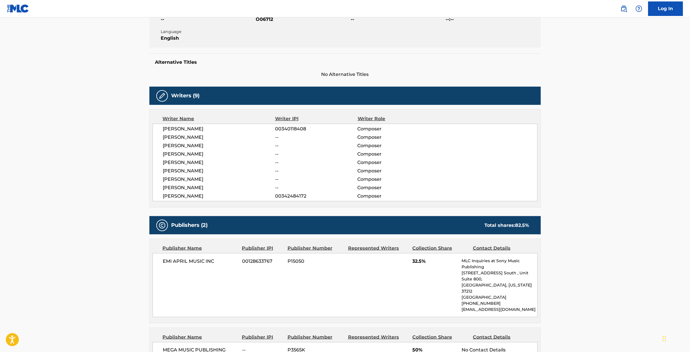
scroll to position [0, 0]
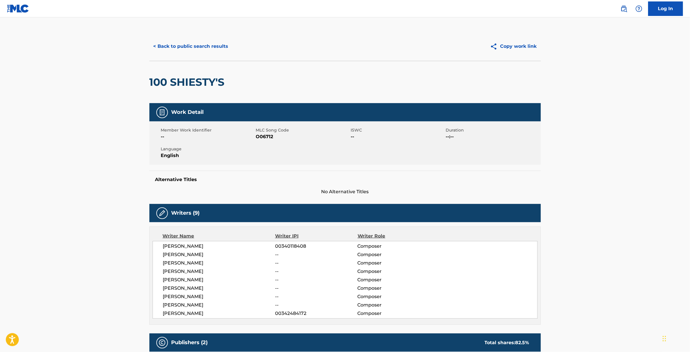
click at [185, 45] on button "< Back to public search results" at bounding box center [190, 46] width 83 height 14
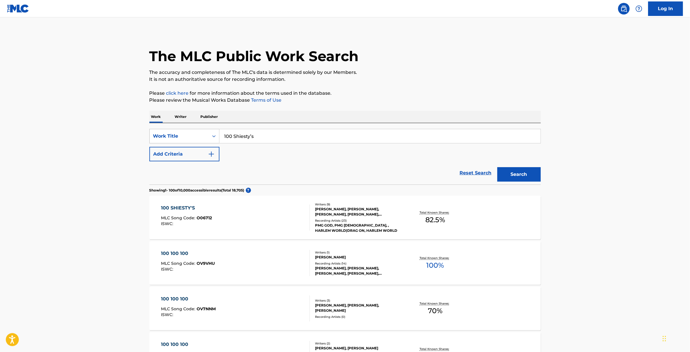
drag, startPoint x: 261, startPoint y: 138, endPoint x: 202, endPoint y: 138, distance: 59.4
click at [202, 138] on div "SearchWithCriteriae18e5884-3a28-448e-a6dc-2ec8e508ebff Work Title 100 Shiesty’s" at bounding box center [344, 136] width 391 height 14
paste input "% WOMAN"
type input "100% WOMAN"
click at [514, 170] on button "Search" at bounding box center [518, 174] width 43 height 14
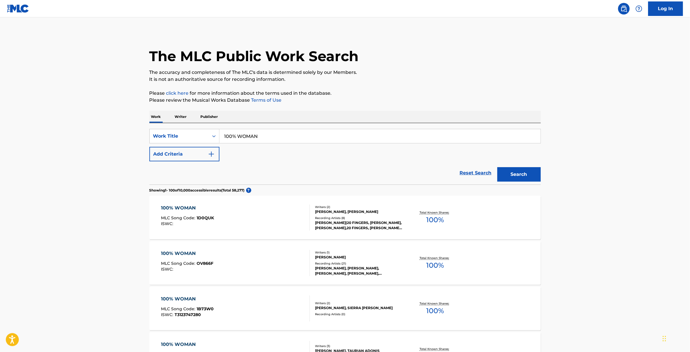
click at [342, 266] on div "[PERSON_NAME], [PERSON_NAME], [PERSON_NAME], [PERSON_NAME], [PERSON_NAME]" at bounding box center [358, 271] width 87 height 10
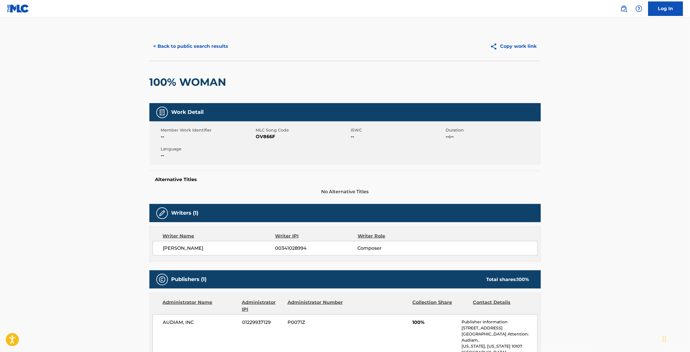
scroll to position [32, 0]
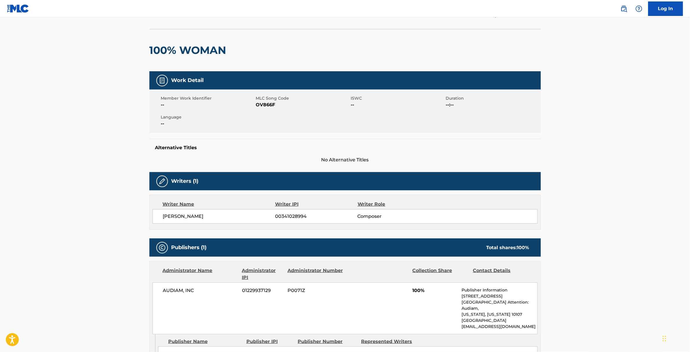
click at [190, 216] on span "[PERSON_NAME]" at bounding box center [219, 216] width 112 height 7
